Goal: Find specific page/section: Find specific page/section

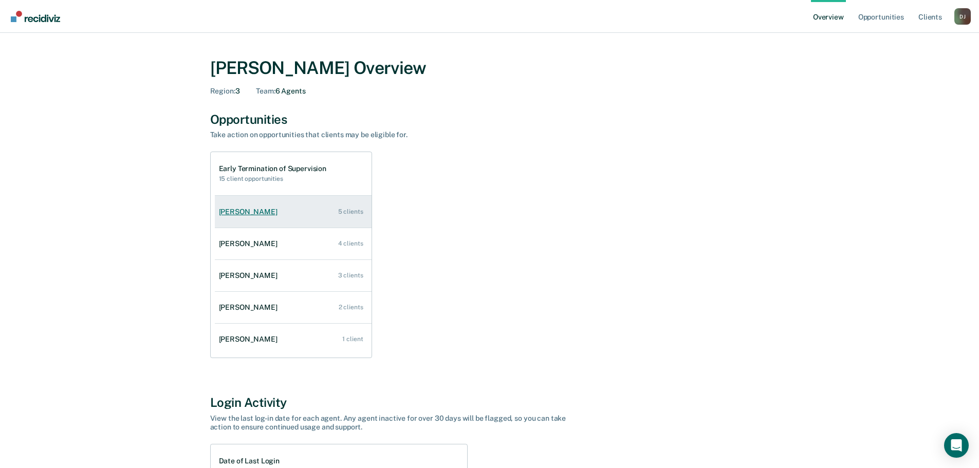
click at [264, 211] on div "[PERSON_NAME]" at bounding box center [250, 212] width 63 height 9
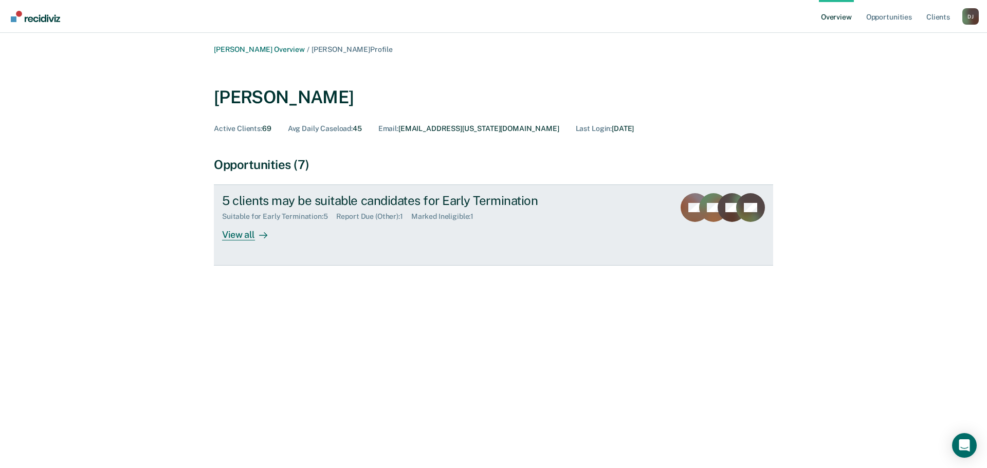
click at [258, 236] on div at bounding box center [261, 235] width 12 height 12
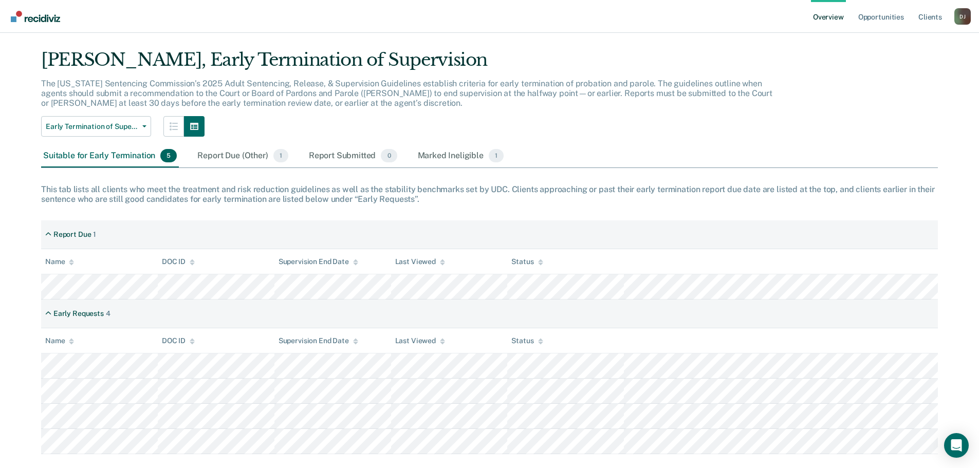
scroll to position [40, 0]
